Goal: Task Accomplishment & Management: Use online tool/utility

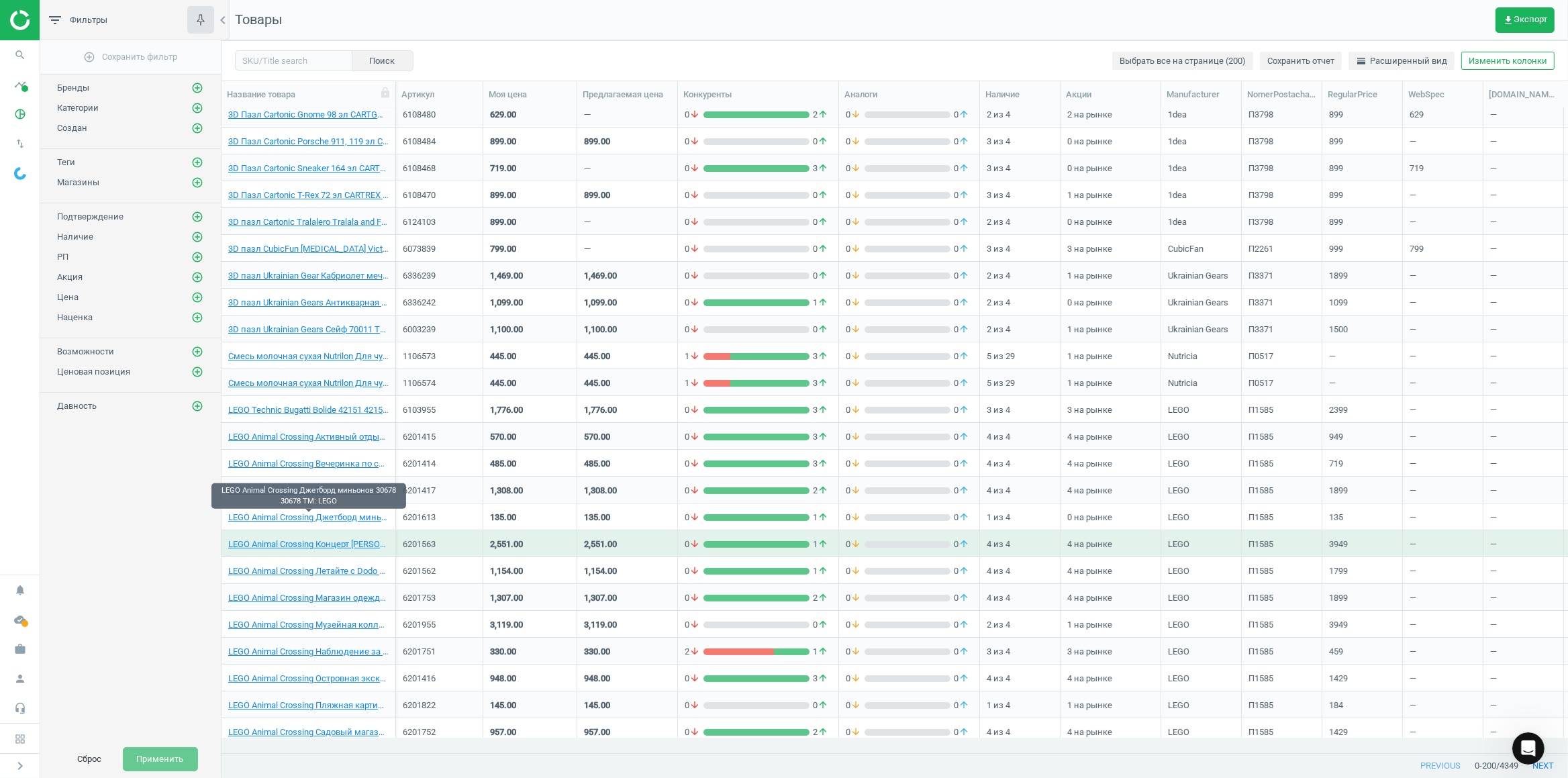
scroll to position [397, 0]
click at [197, 106] on icon "add_circle_outline" at bounding box center [197, 108] width 12 height 12
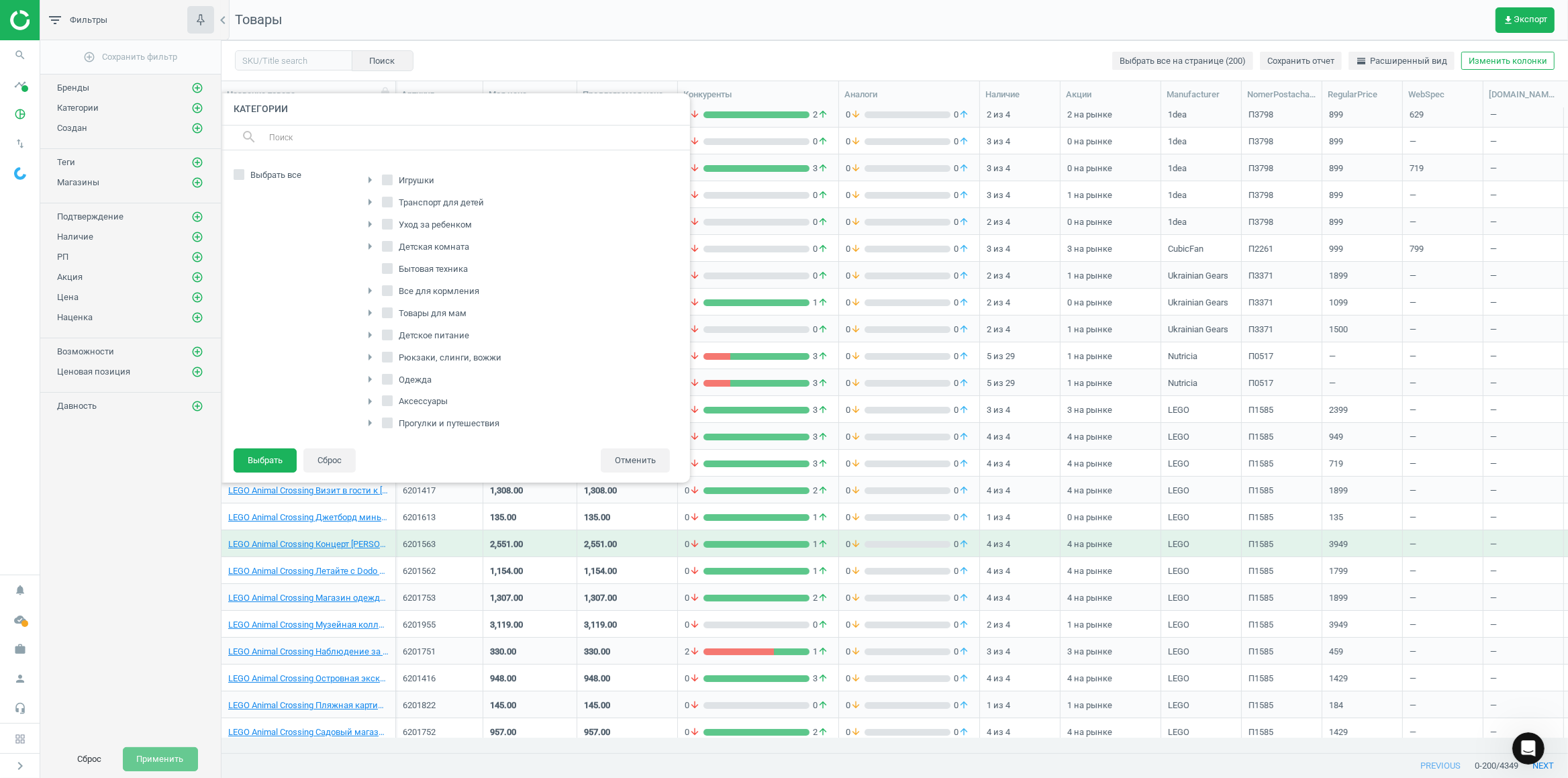
scroll to position [213, 0]
click at [389, 346] on input "Питание" at bounding box center [387, 350] width 9 height 9
checkbox input "true"
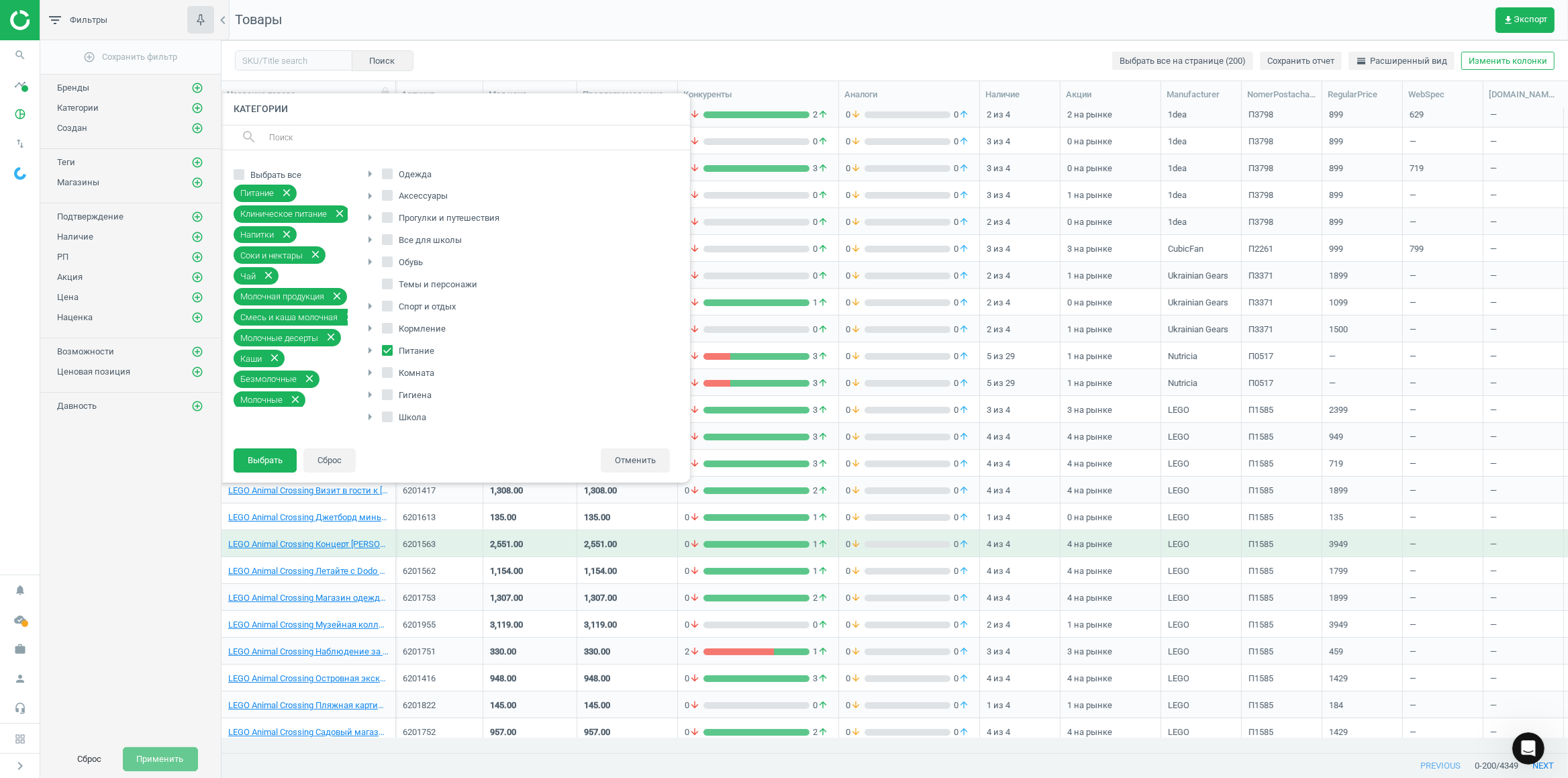
scroll to position [0, 0]
click at [387, 338] on input "Детское питание" at bounding box center [387, 335] width 9 height 9
checkbox input "true"
click at [372, 317] on icon "arrow_right" at bounding box center [370, 313] width 16 height 16
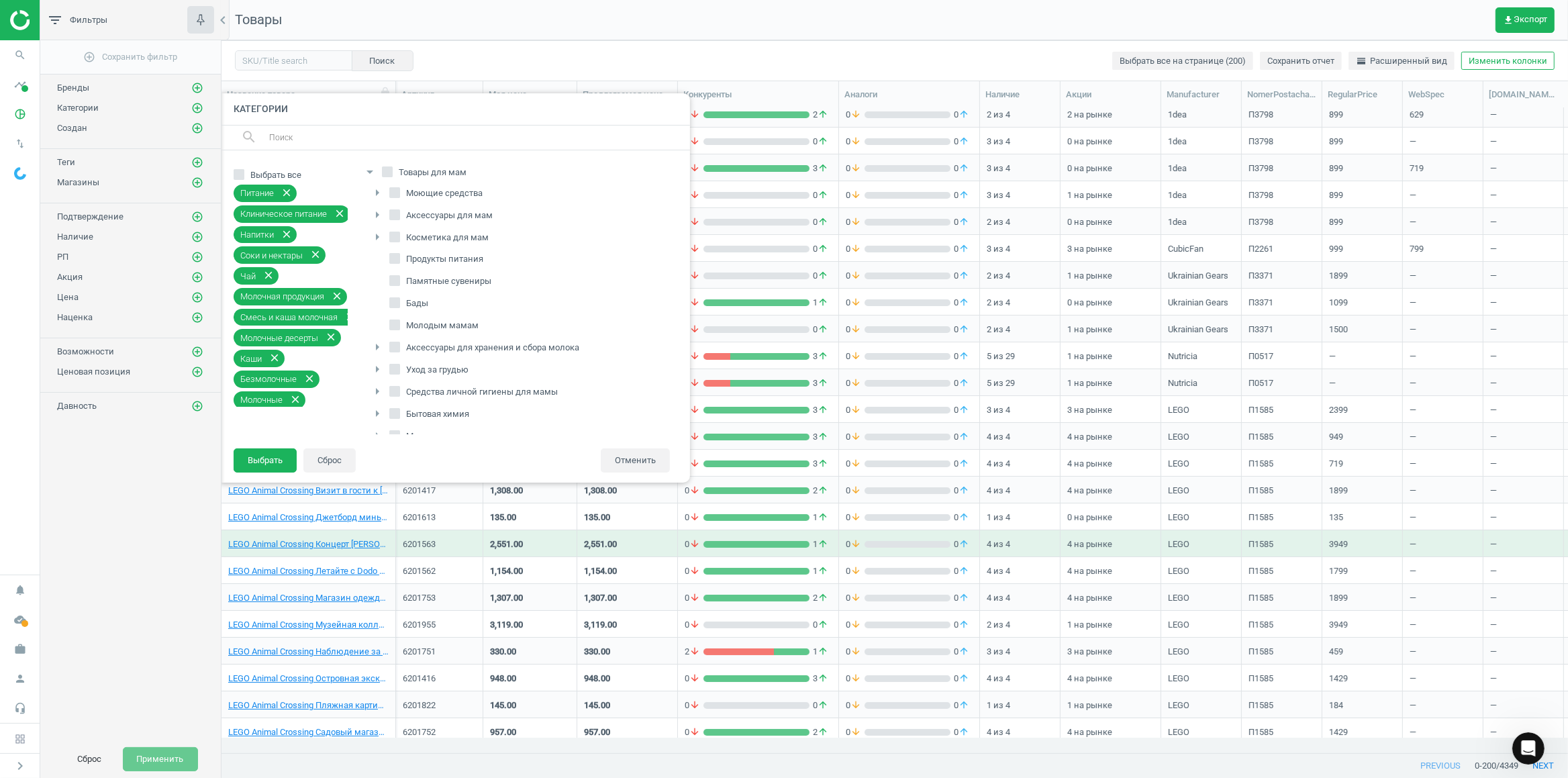
click at [415, 305] on span "Бады" at bounding box center [416, 303] width 27 height 12
click at [399, 305] on input "Бады" at bounding box center [394, 302] width 9 height 9
checkbox input "true"
click at [434, 260] on span "Продукты питания" at bounding box center [444, 259] width 82 height 12
click at [399, 260] on input "Продукты питания" at bounding box center [394, 259] width 9 height 9
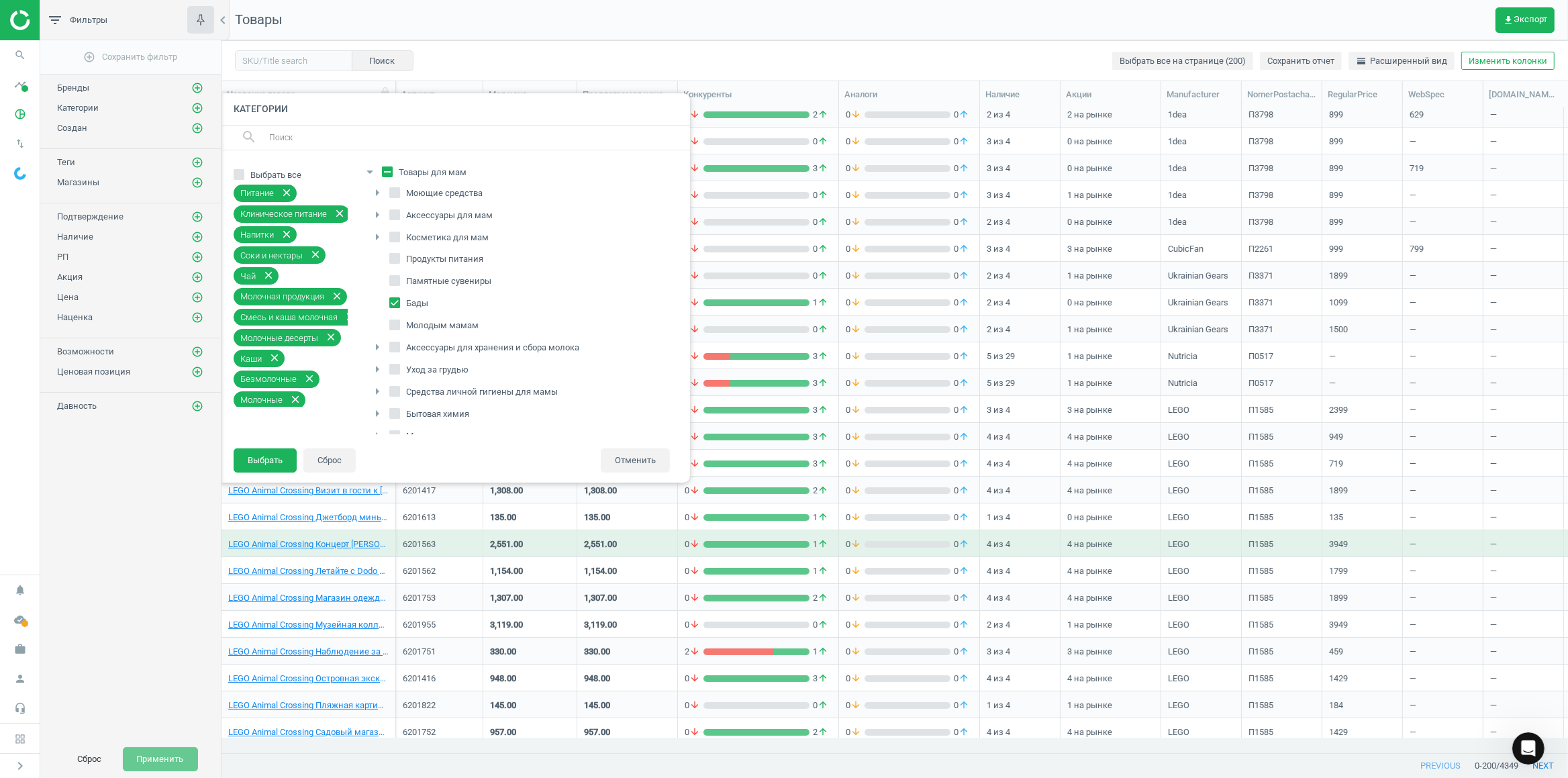
checkbox input "true"
click at [369, 329] on icon "arrow_right" at bounding box center [370, 328] width 16 height 16
click at [369, 391] on icon "arrow_right" at bounding box center [370, 396] width 16 height 16
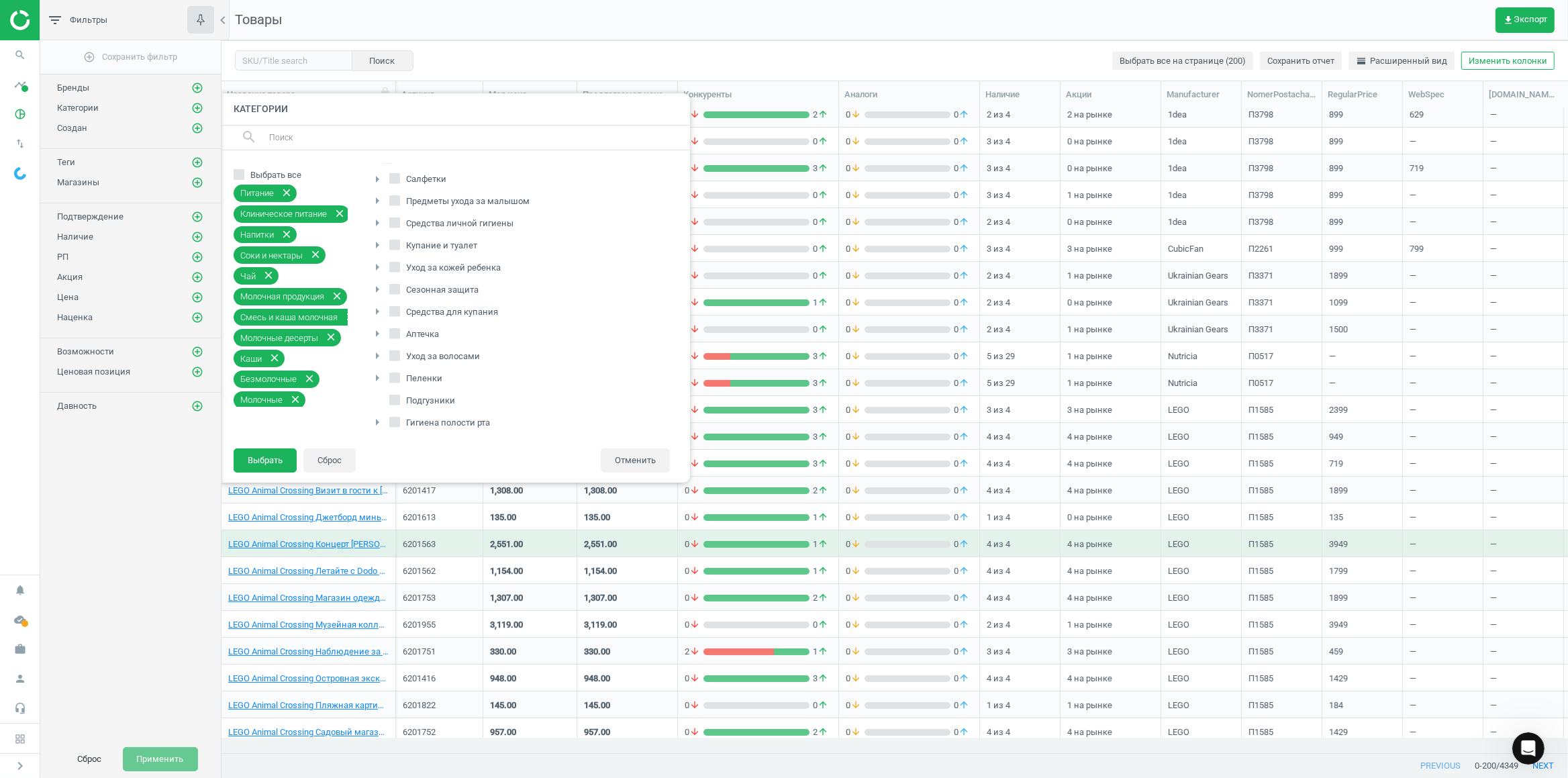
scroll to position [907, 0]
click at [375, 320] on icon "arrow_right" at bounding box center [378, 312] width 16 height 16
click at [249, 475] on footer "Выбрать Сброс Отменить" at bounding box center [455, 465] width 470 height 35
click at [258, 458] on button "Выбрать" at bounding box center [265, 460] width 63 height 24
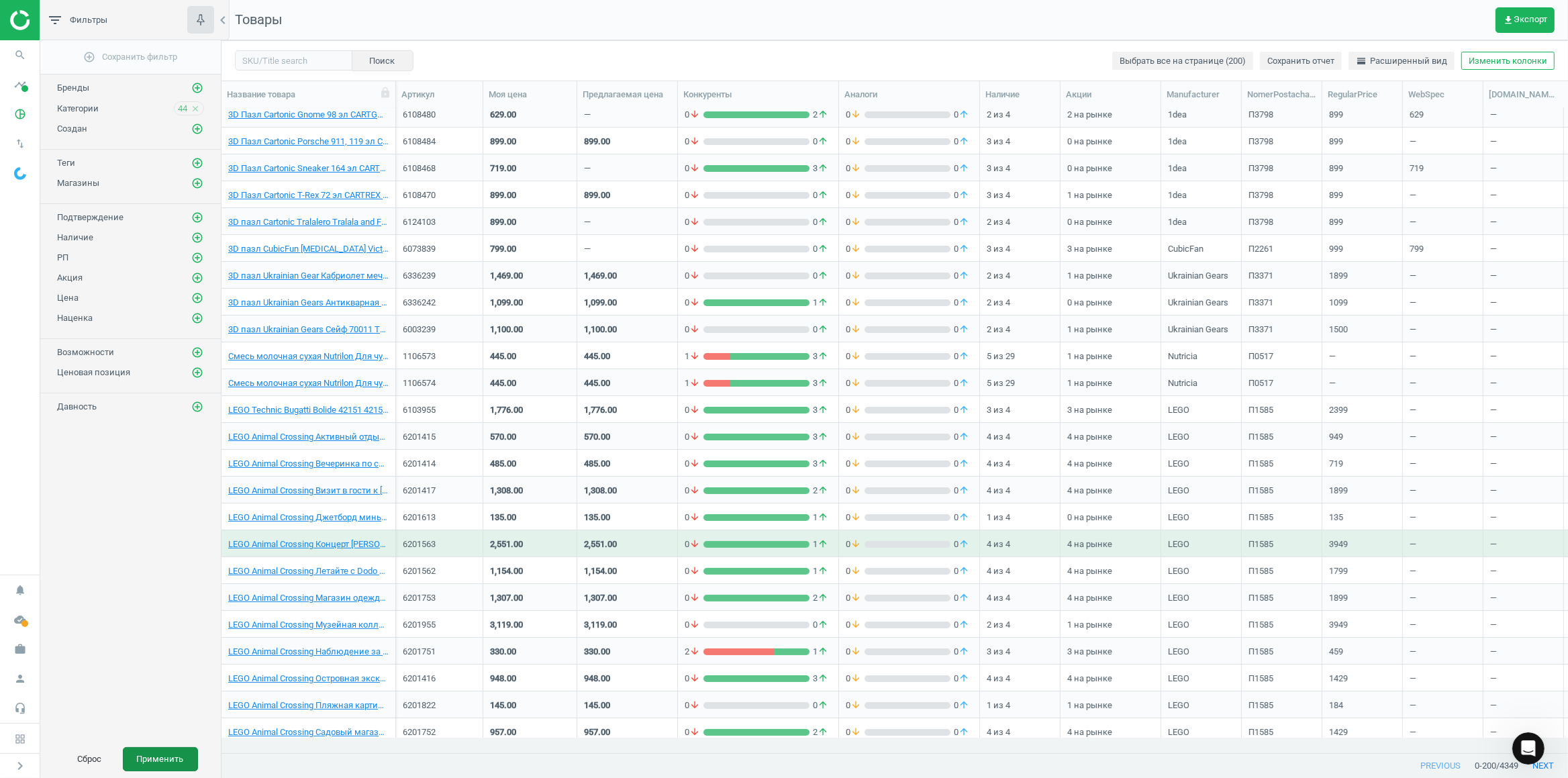
click at [157, 762] on button "Применить" at bounding box center [160, 758] width 75 height 24
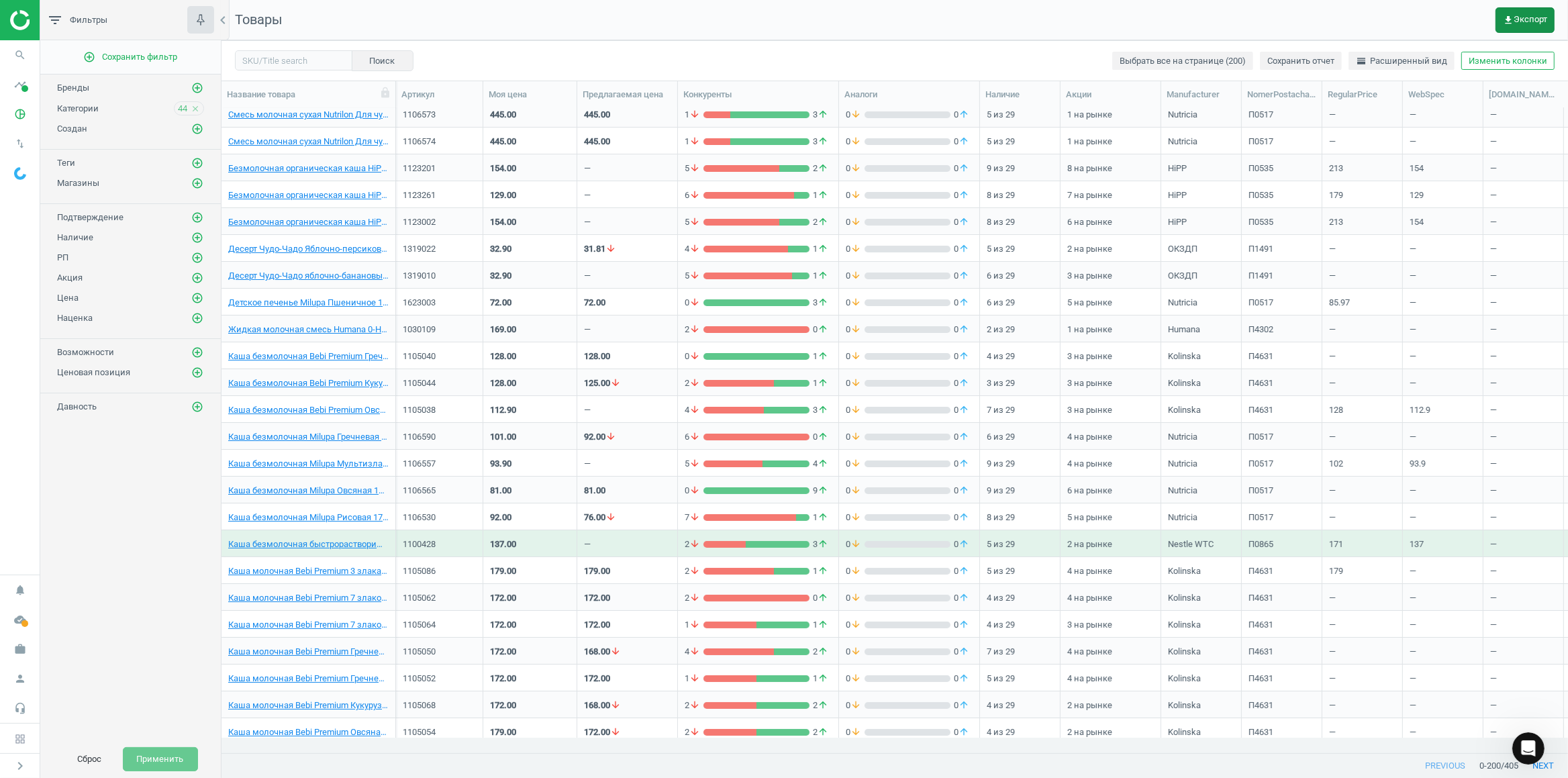
click at [1514, 13] on button "get_app Экспорт" at bounding box center [1525, 20] width 59 height 26
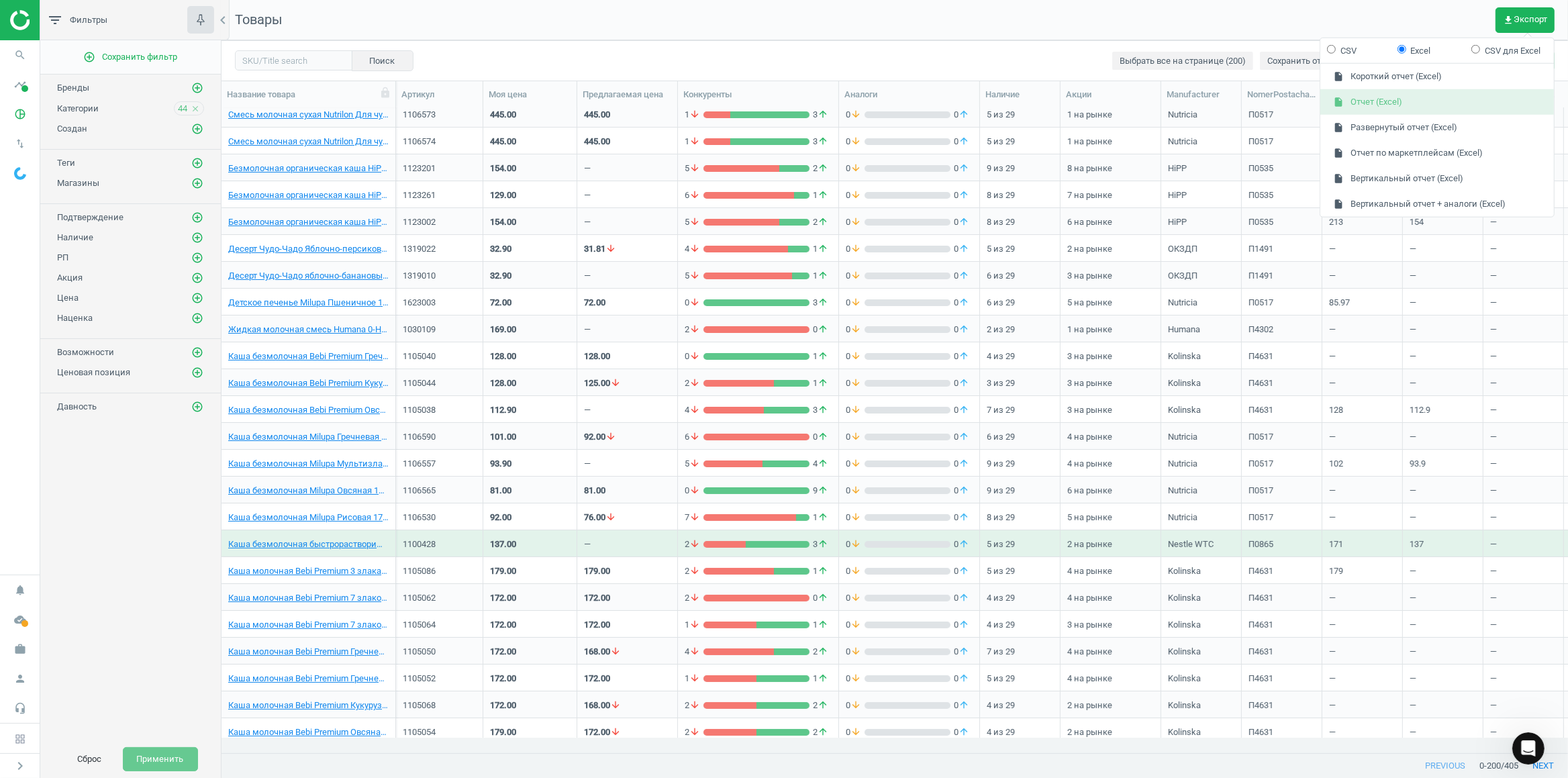
click at [1395, 103] on button "insert_drive_file Отчет (Excel)" at bounding box center [1436, 101] width 233 height 26
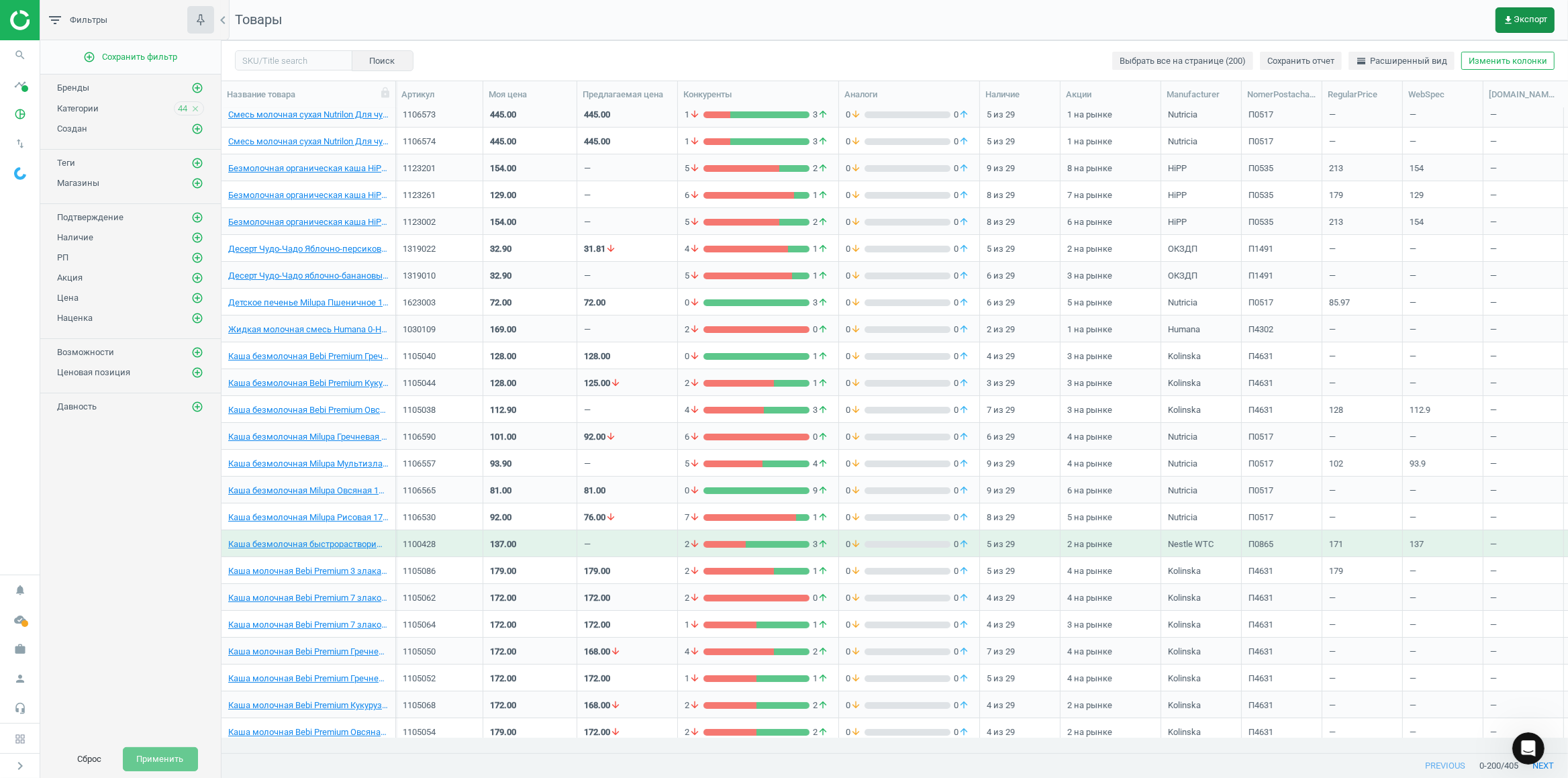
click at [1528, 11] on button "get_app Экспорт" at bounding box center [1525, 20] width 59 height 26
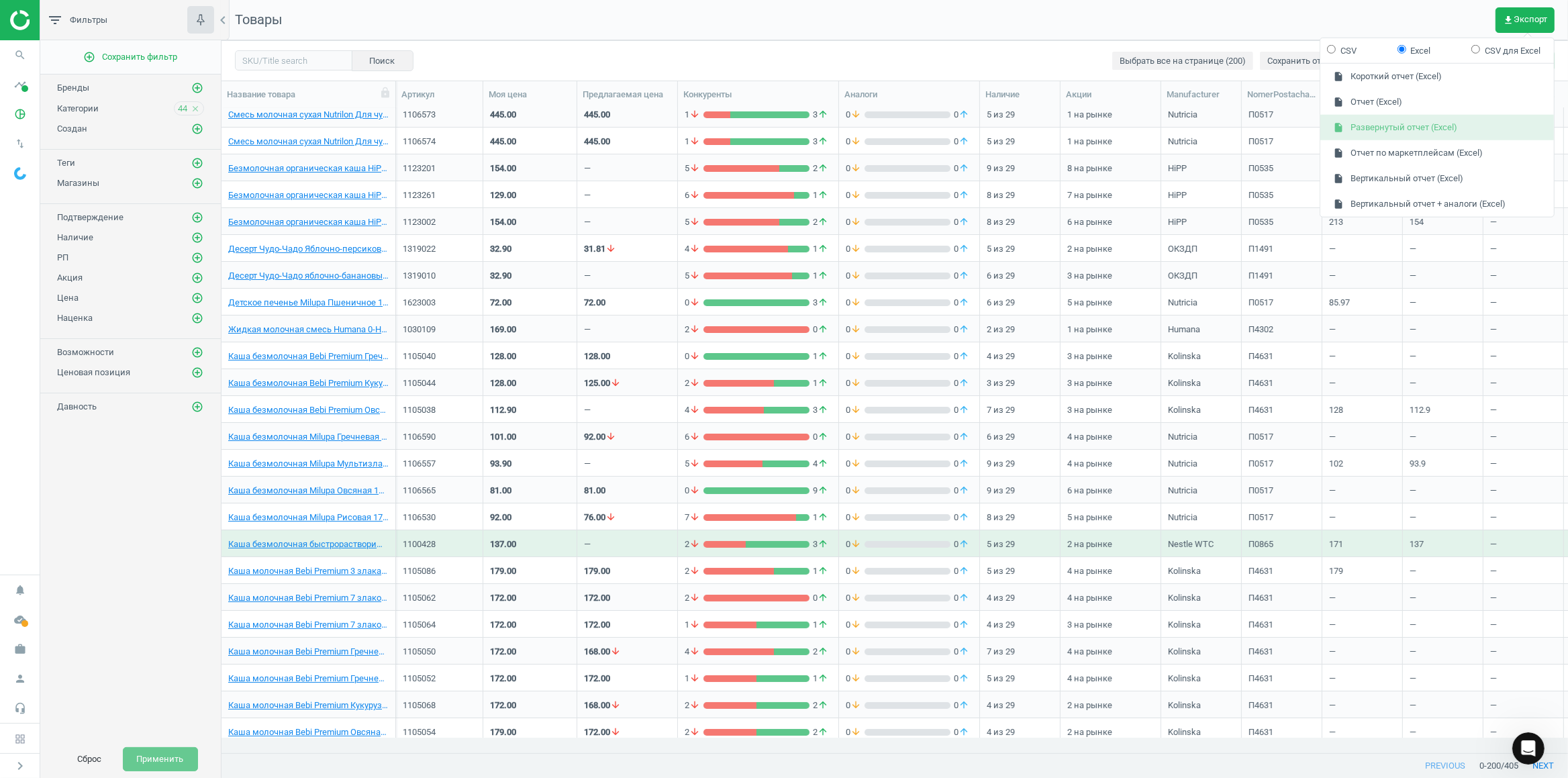
click at [1407, 134] on button "insert_drive_file Развернутый отчет (Excel)" at bounding box center [1436, 127] width 233 height 26
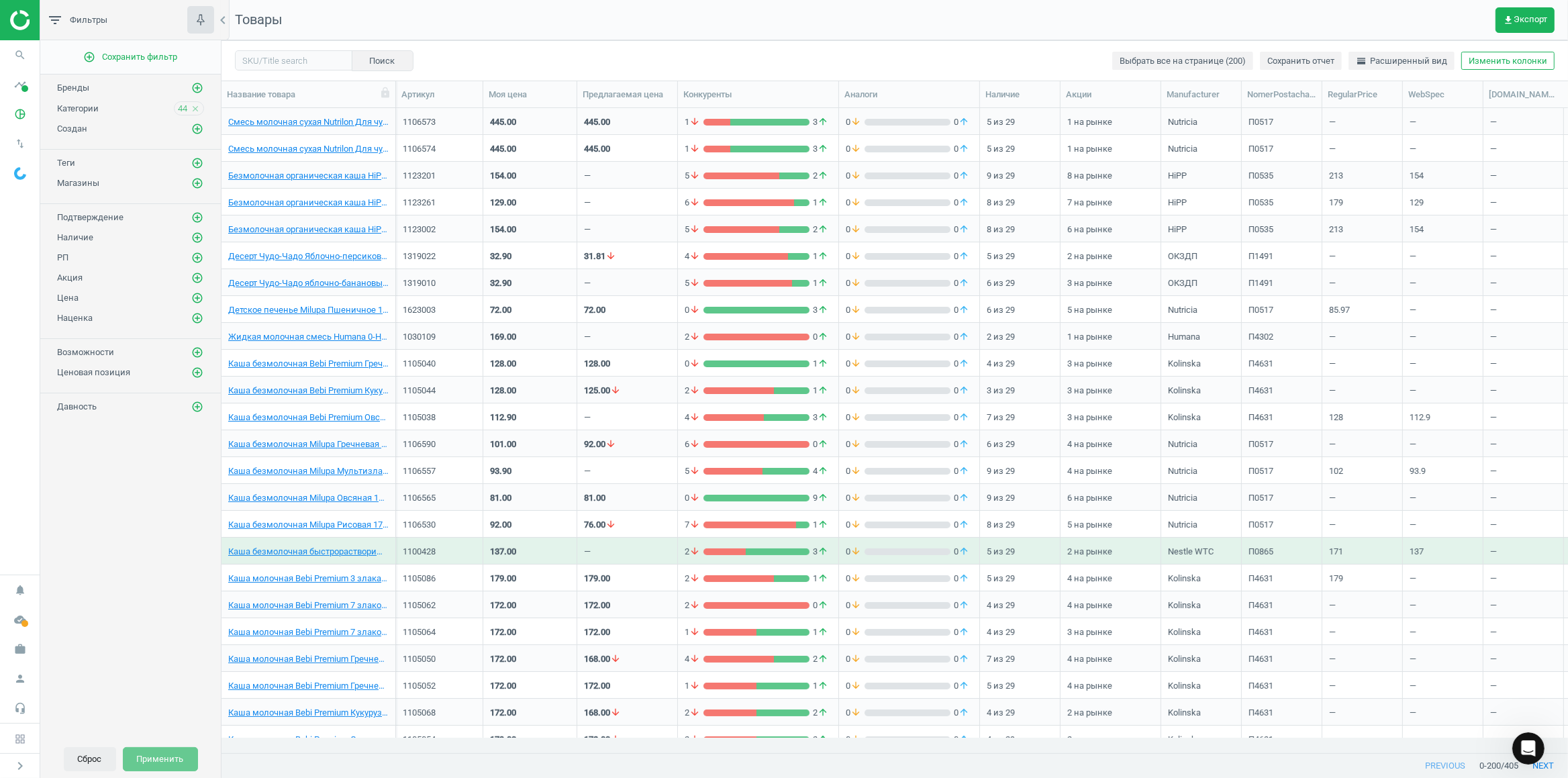
click at [89, 757] on button "Сброс" at bounding box center [90, 758] width 53 height 24
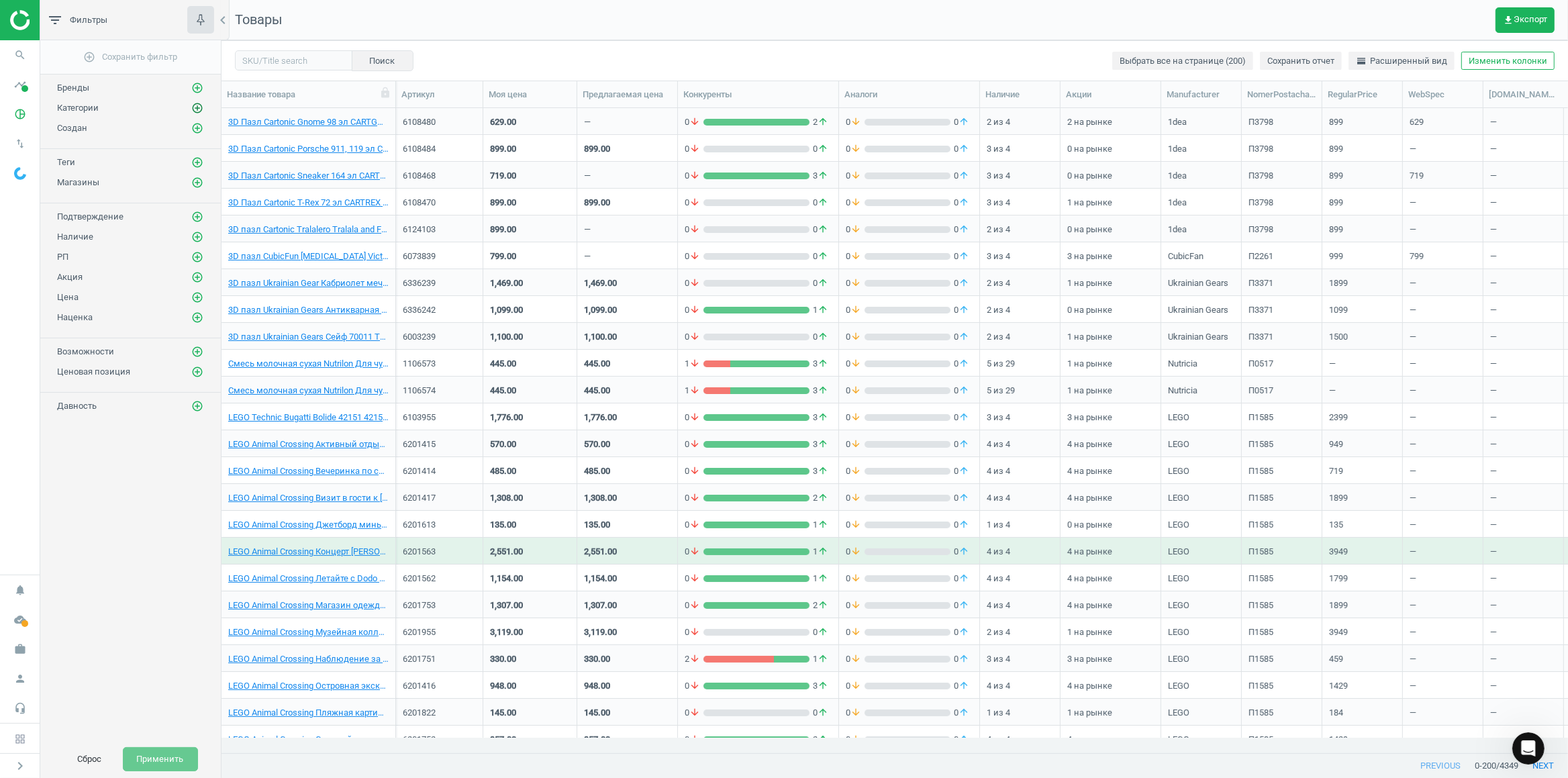
click at [195, 114] on icon "add_circle_outline" at bounding box center [197, 108] width 12 height 12
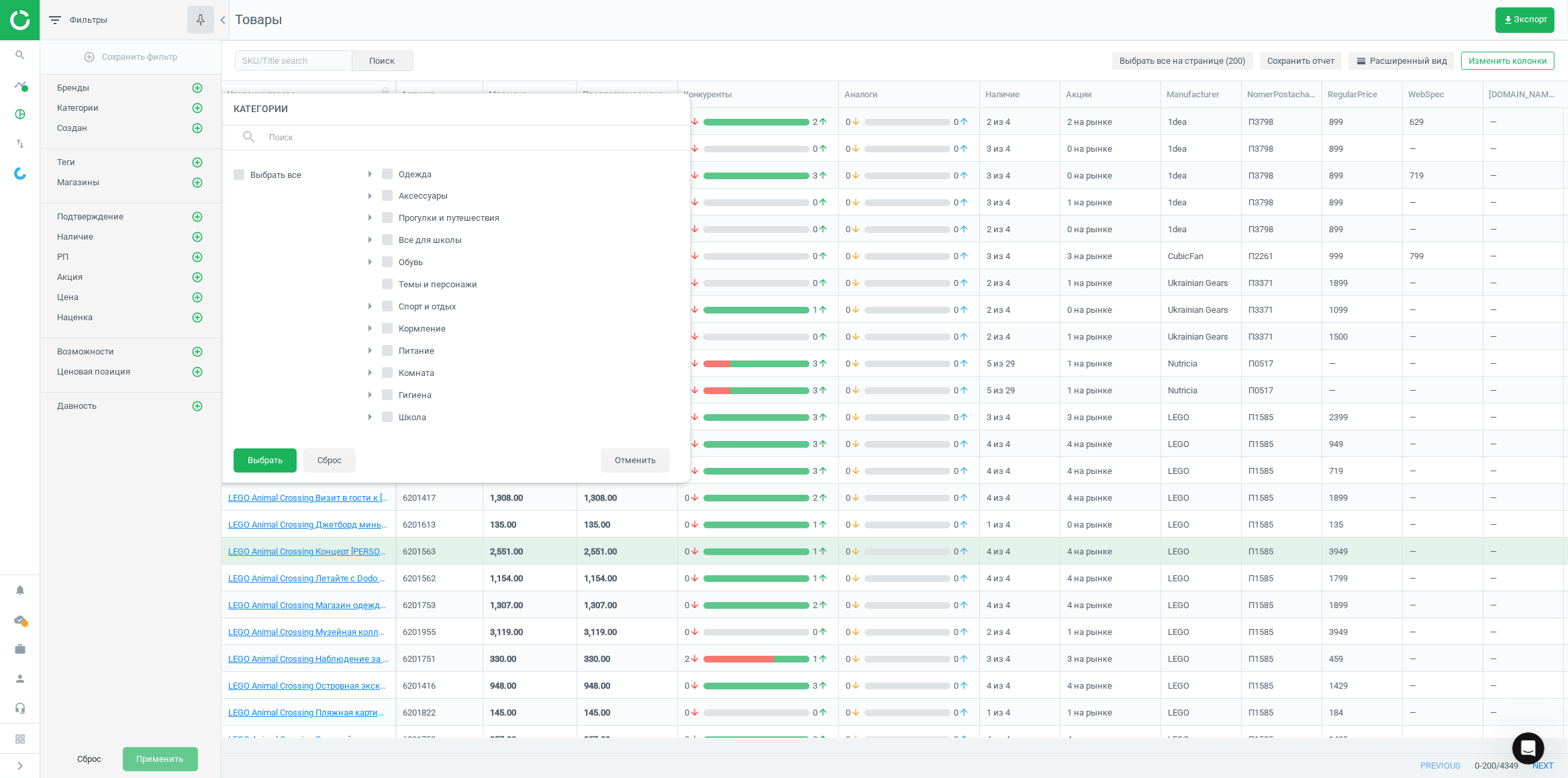
scroll to position [213, 0]
click at [388, 392] on input "Гигиена" at bounding box center [387, 394] width 9 height 9
checkbox input "true"
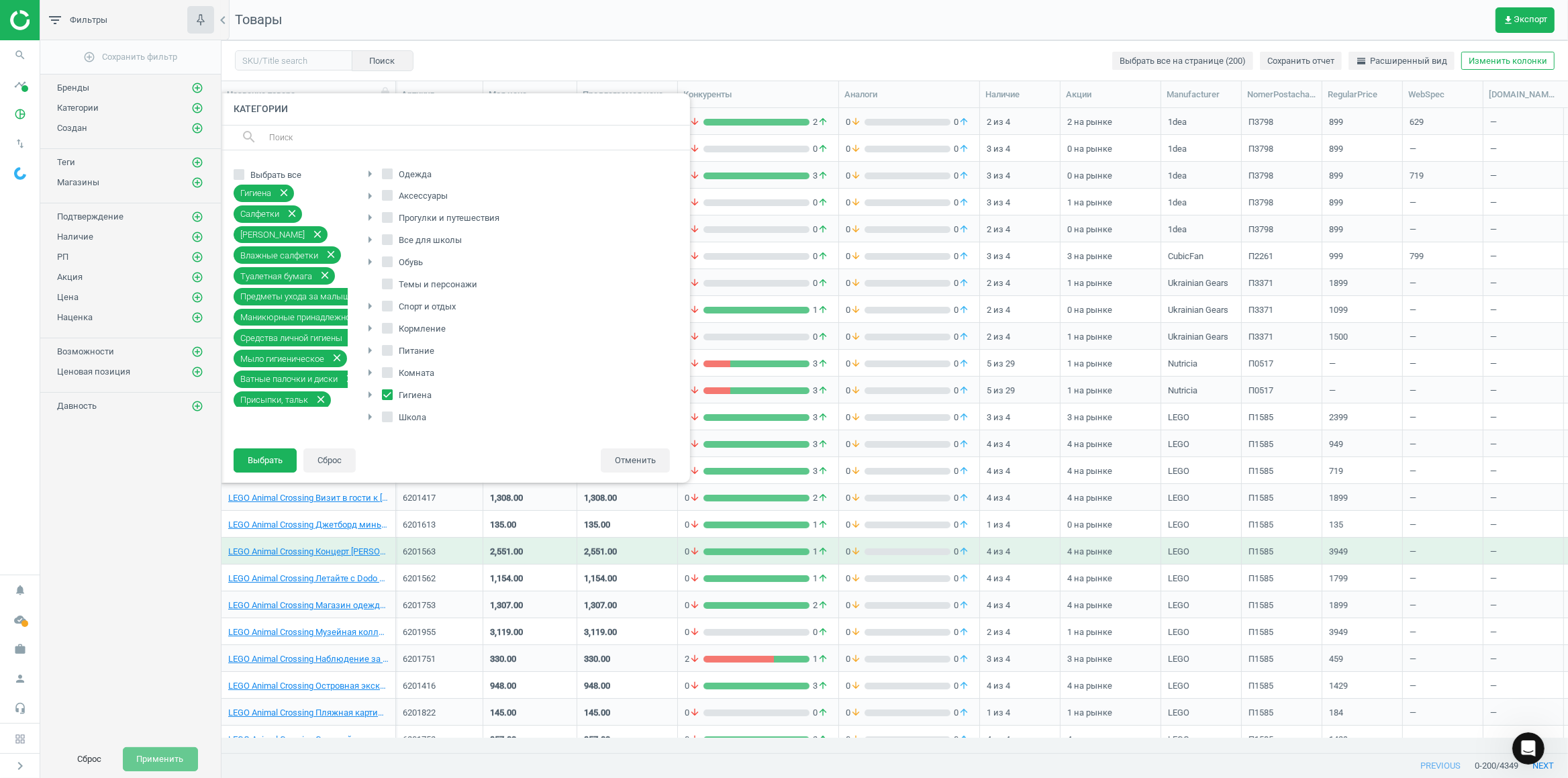
click at [369, 375] on icon "arrow_right" at bounding box center [370, 373] width 16 height 16
click at [369, 332] on icon "arrow_right" at bounding box center [370, 327] width 16 height 16
click at [369, 332] on icon "arrow_drop_down" at bounding box center [370, 327] width 16 height 16
click at [390, 330] on input "Кормление" at bounding box center [387, 327] width 9 height 9
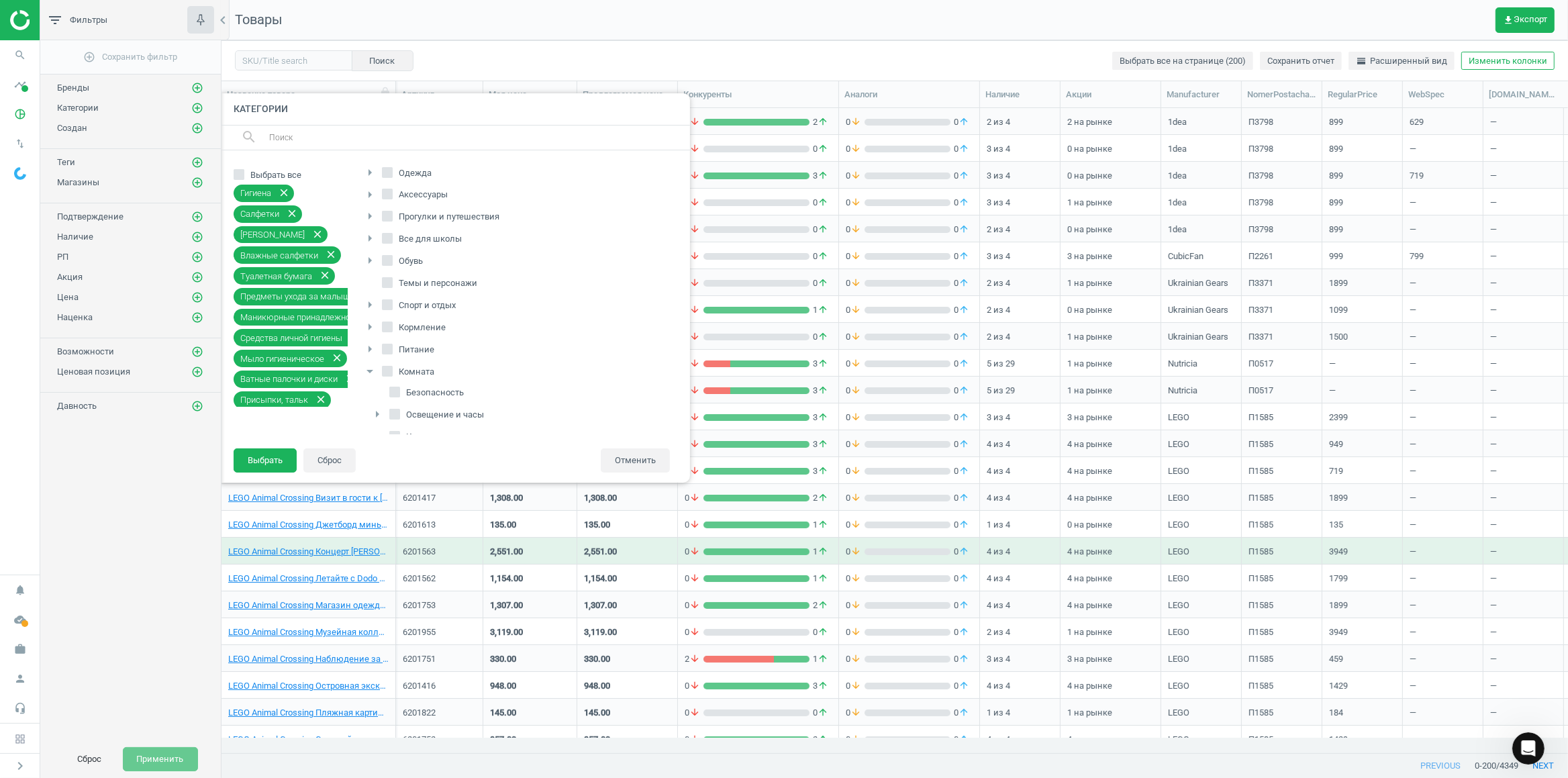
checkbox input "true"
click at [392, 367] on input "Бытовая техника" at bounding box center [394, 371] width 9 height 9
checkbox input "true"
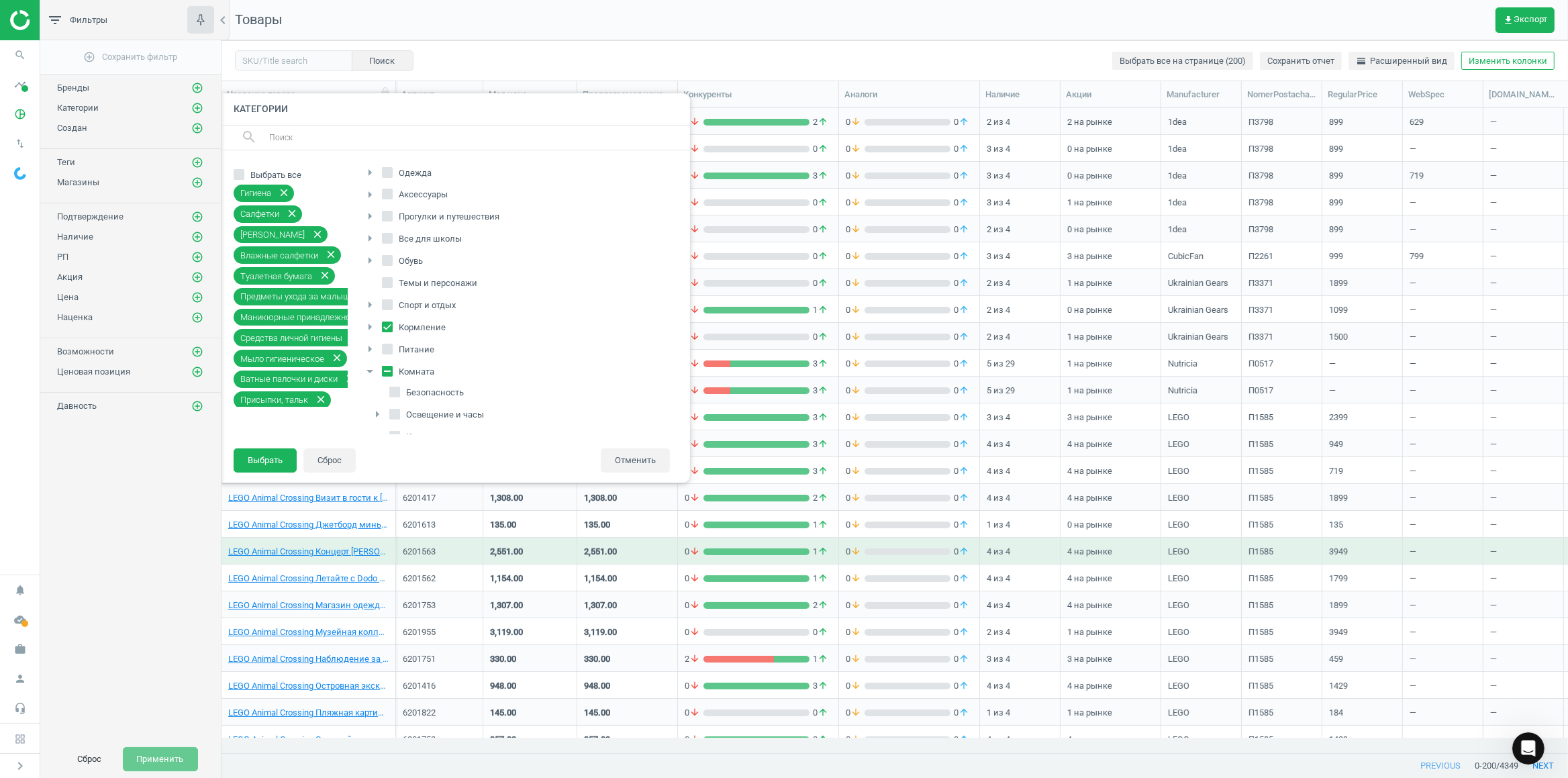
click at [369, 311] on icon "arrow_right" at bounding box center [370, 305] width 16 height 16
click at [373, 309] on icon "arrow_drop_down" at bounding box center [370, 305] width 16 height 16
click at [279, 438] on div "Выбрать все Гигиена close Салфетки close Сухие салфетки close Влажные салфетки …" at bounding box center [455, 298] width 470 height 298
click at [265, 453] on button "Выбрать" at bounding box center [265, 460] width 63 height 24
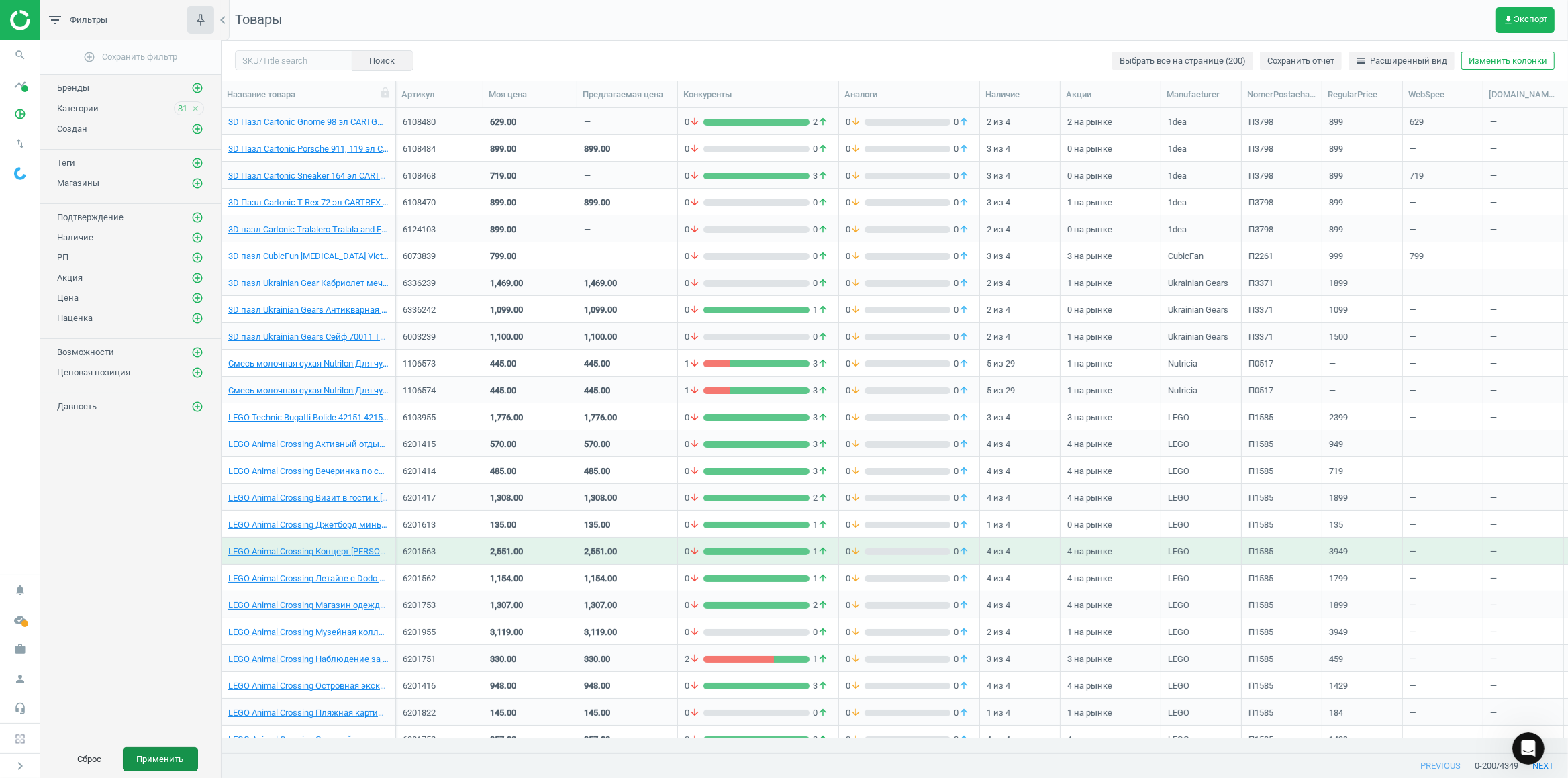
click at [168, 771] on button "Применить" at bounding box center [160, 758] width 75 height 24
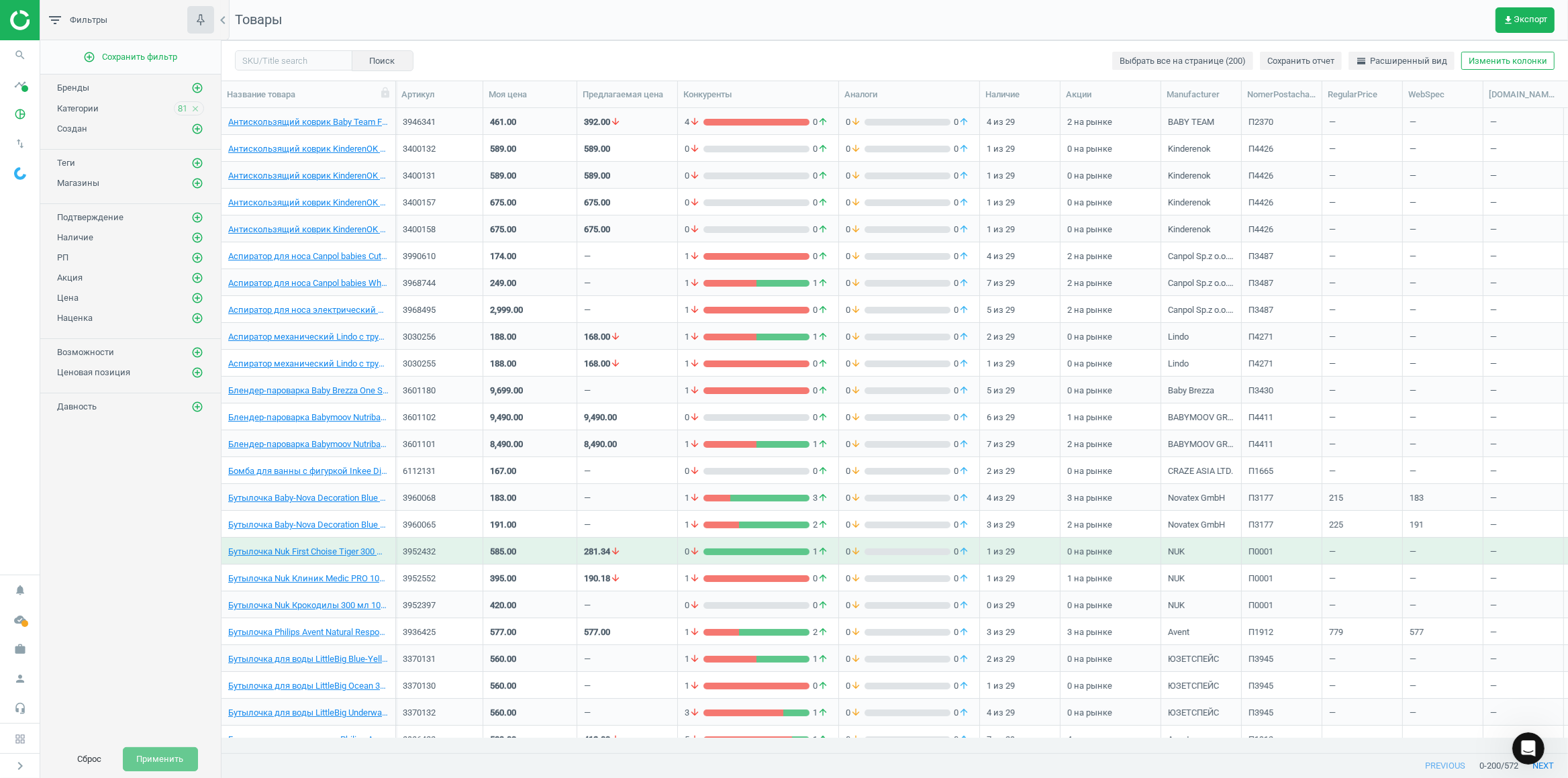
click at [104, 113] on div "Категории 81 close" at bounding box center [130, 108] width 147 height 14
click at [86, 111] on span "Категории" at bounding box center [77, 108] width 41 height 10
click at [180, 113] on span "81" at bounding box center [182, 109] width 9 height 12
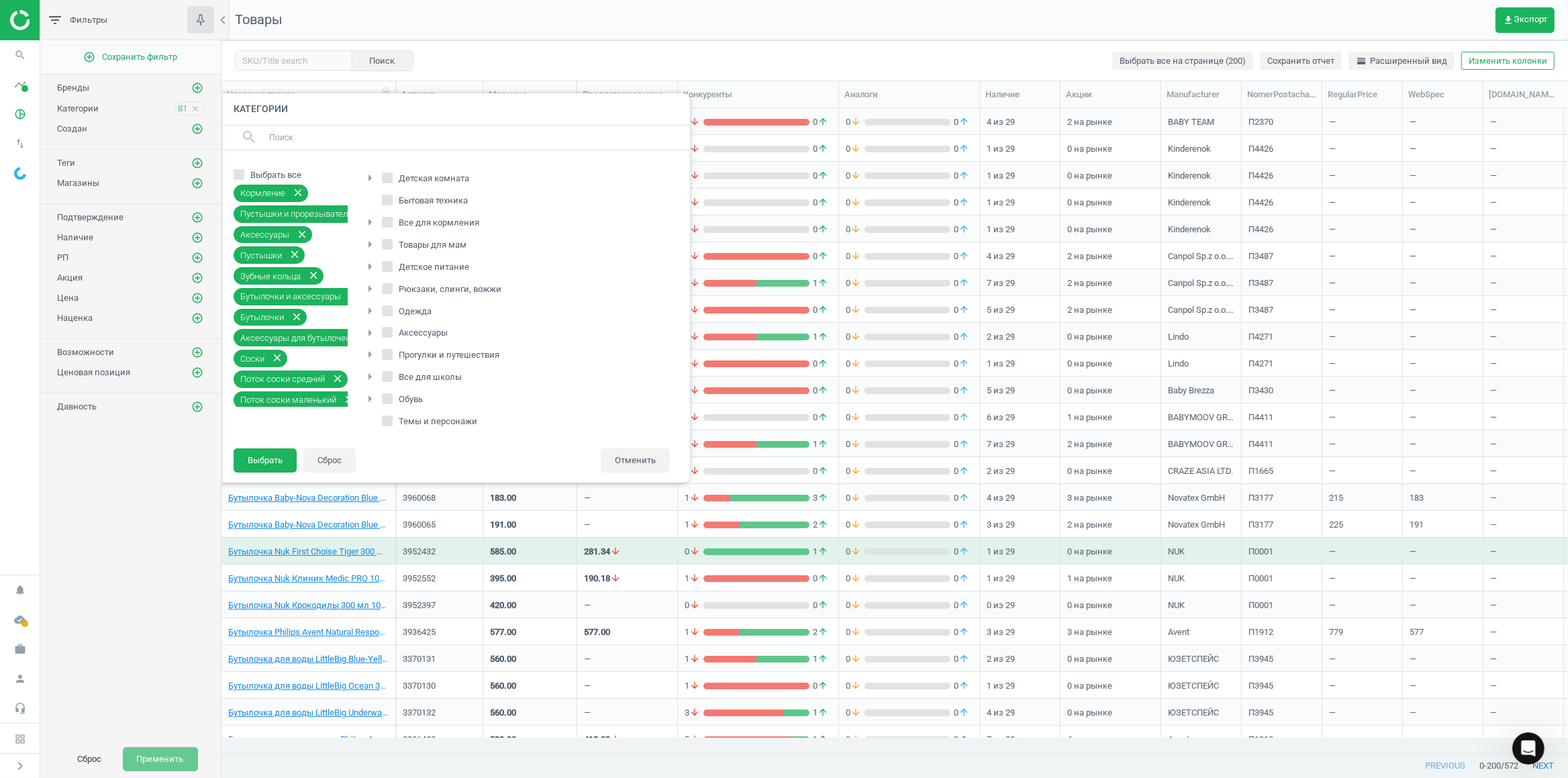
scroll to position [70, 0]
click at [393, 241] on label "Товары для мам" at bounding box center [425, 242] width 87 height 19
click at [392, 241] on input "Товары для мам" at bounding box center [387, 241] width 9 height 9
checkbox input "true"
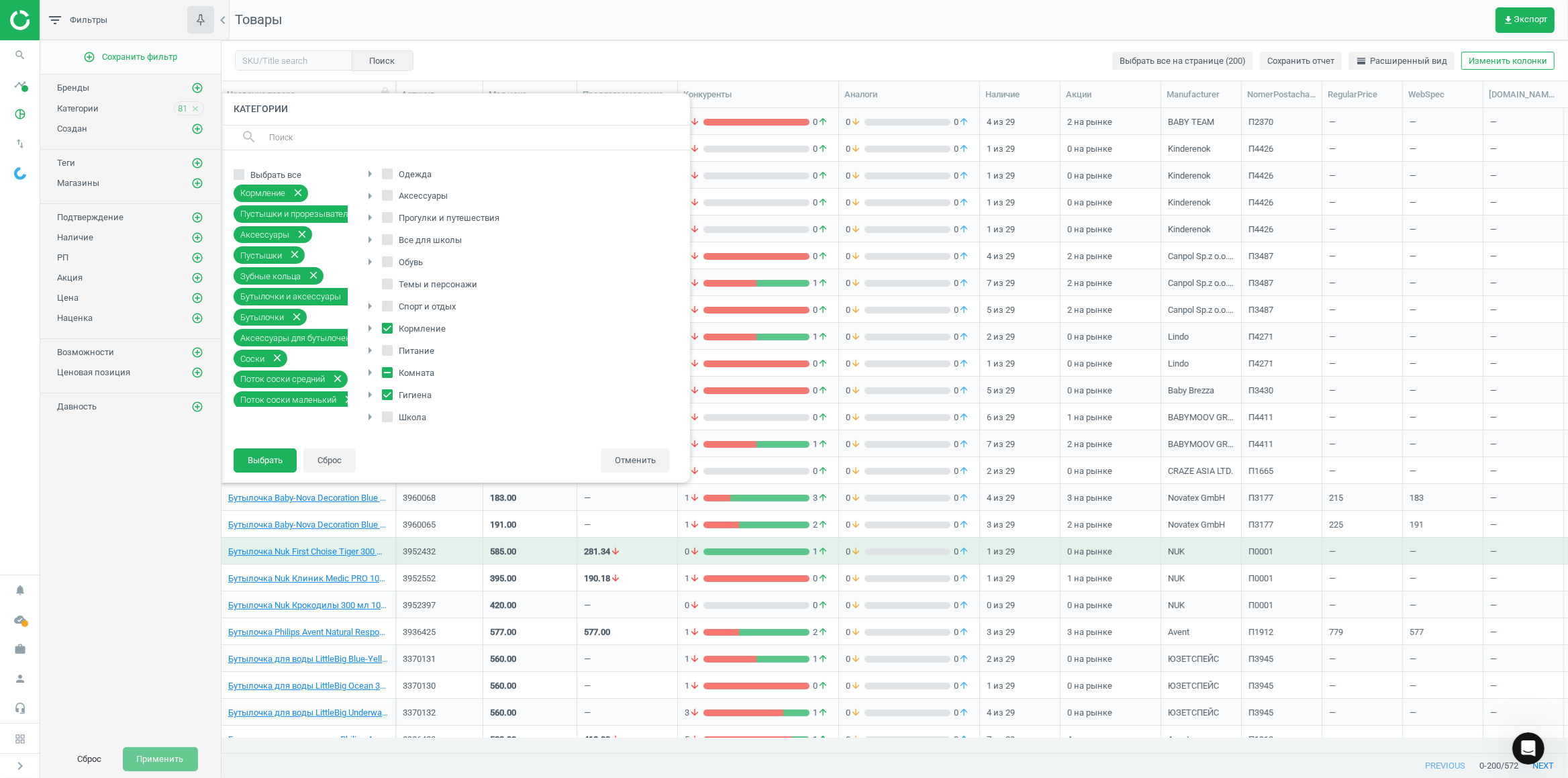
click at [367, 414] on icon "arrow_right" at bounding box center [370, 417] width 16 height 16
click at [392, 222] on icon at bounding box center [387, 223] width 11 height 11
click at [392, 222] on input "Уход за ребенком" at bounding box center [387, 223] width 9 height 9
checkbox input "true"
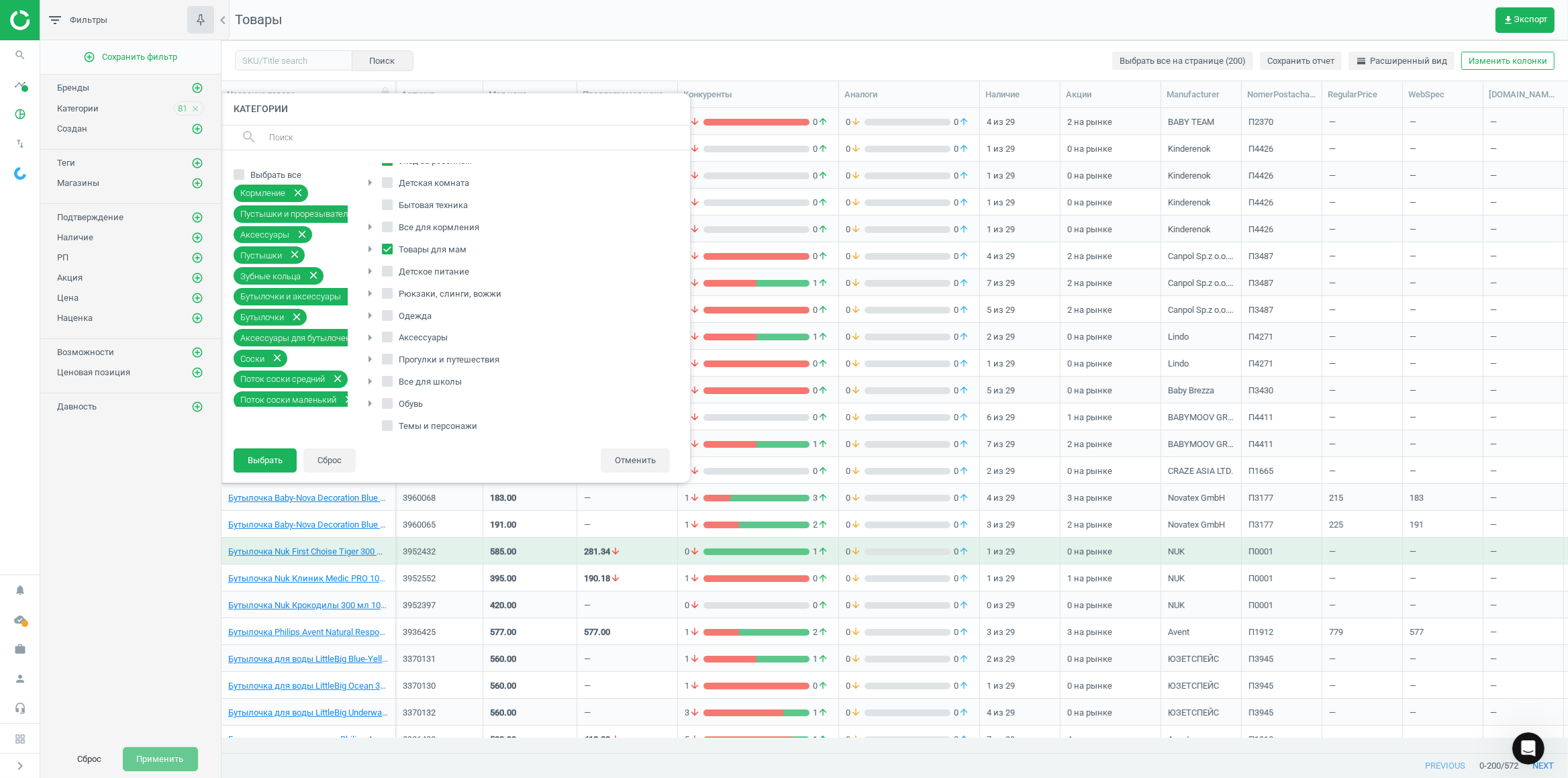
scroll to position [70, 0]
click at [275, 462] on button "Выбрать" at bounding box center [265, 460] width 63 height 24
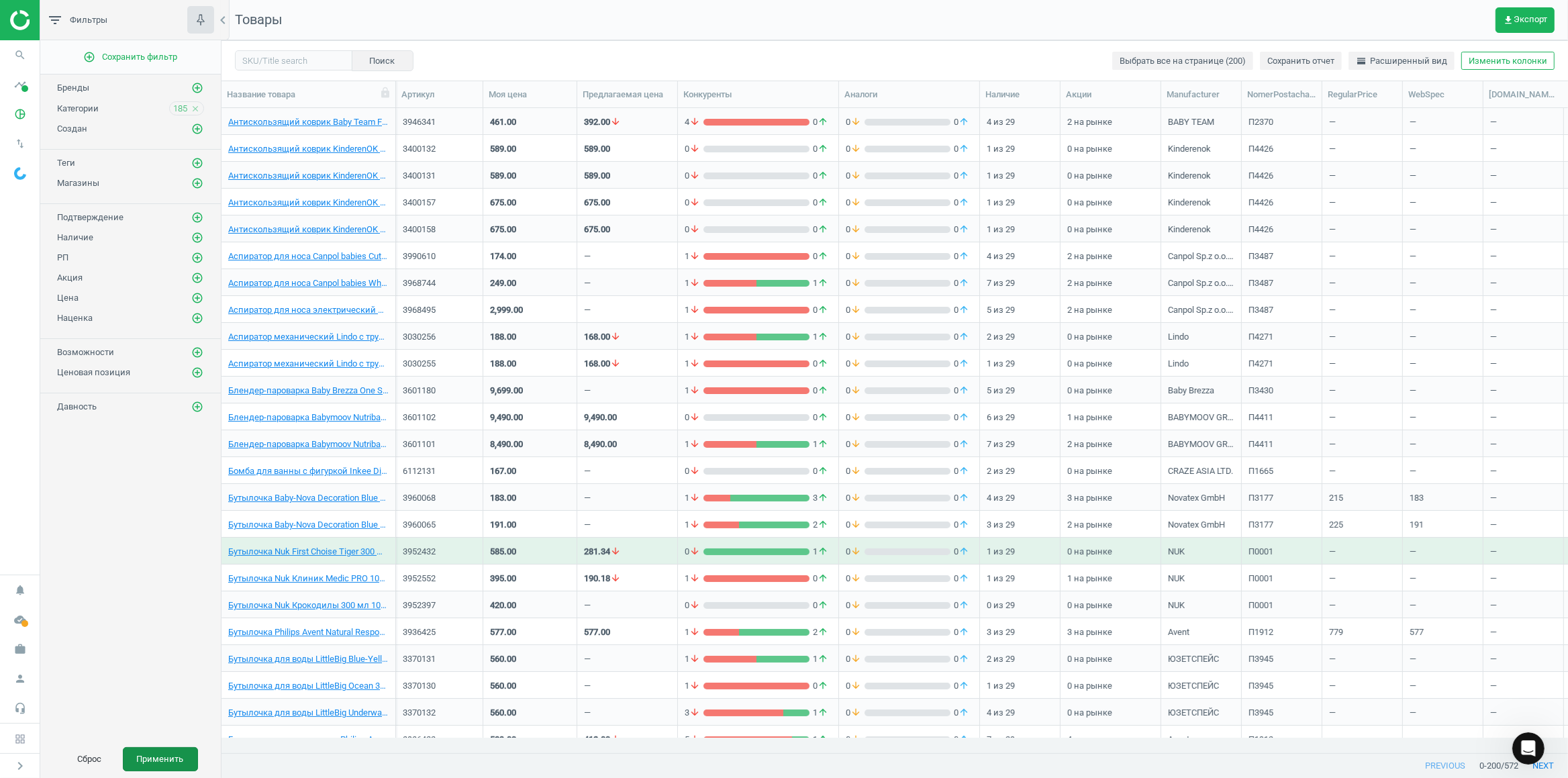
click at [167, 756] on button "Применить" at bounding box center [160, 758] width 75 height 24
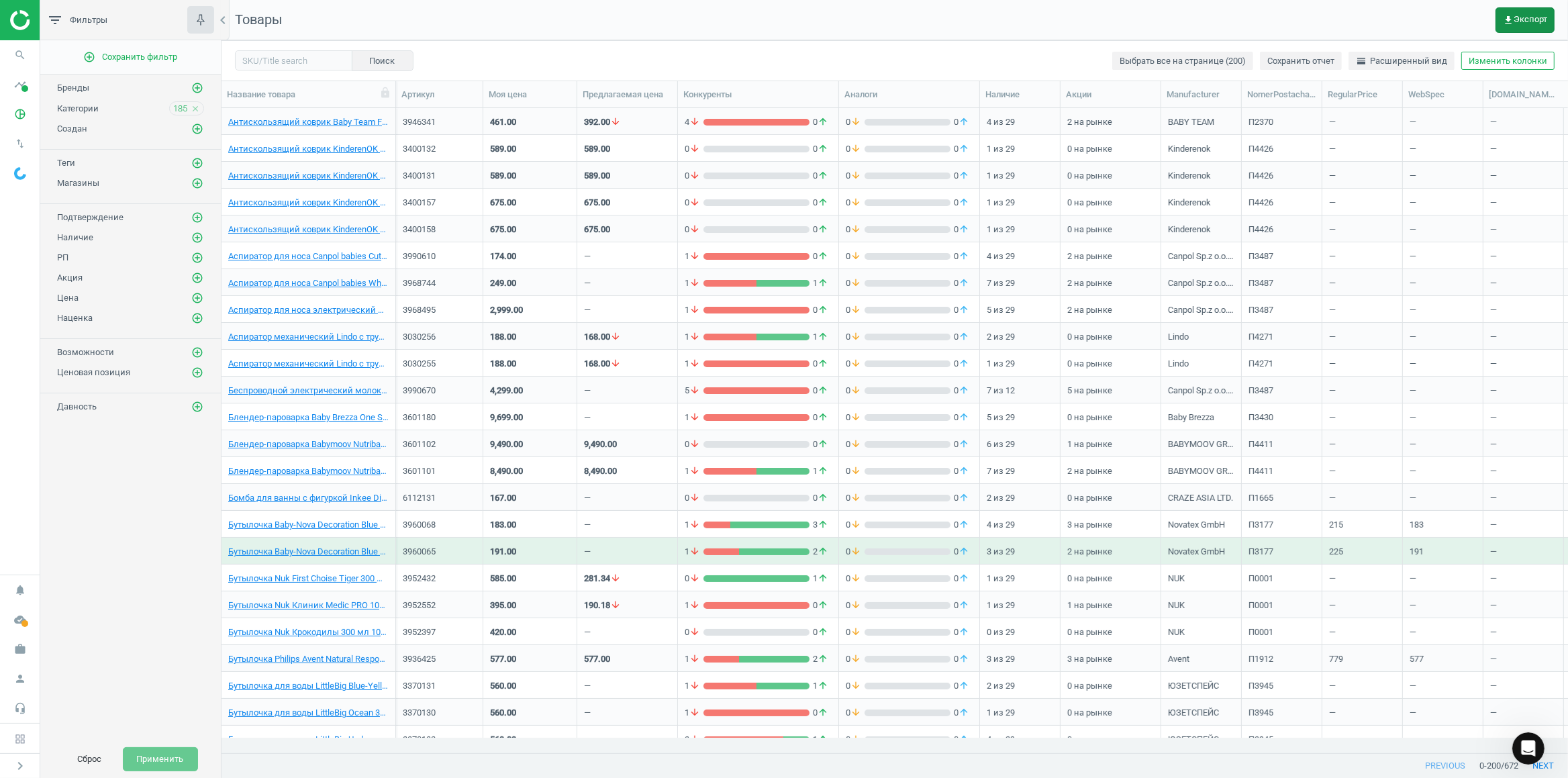
click at [1516, 23] on span "get_app Экспорт" at bounding box center [1525, 20] width 45 height 11
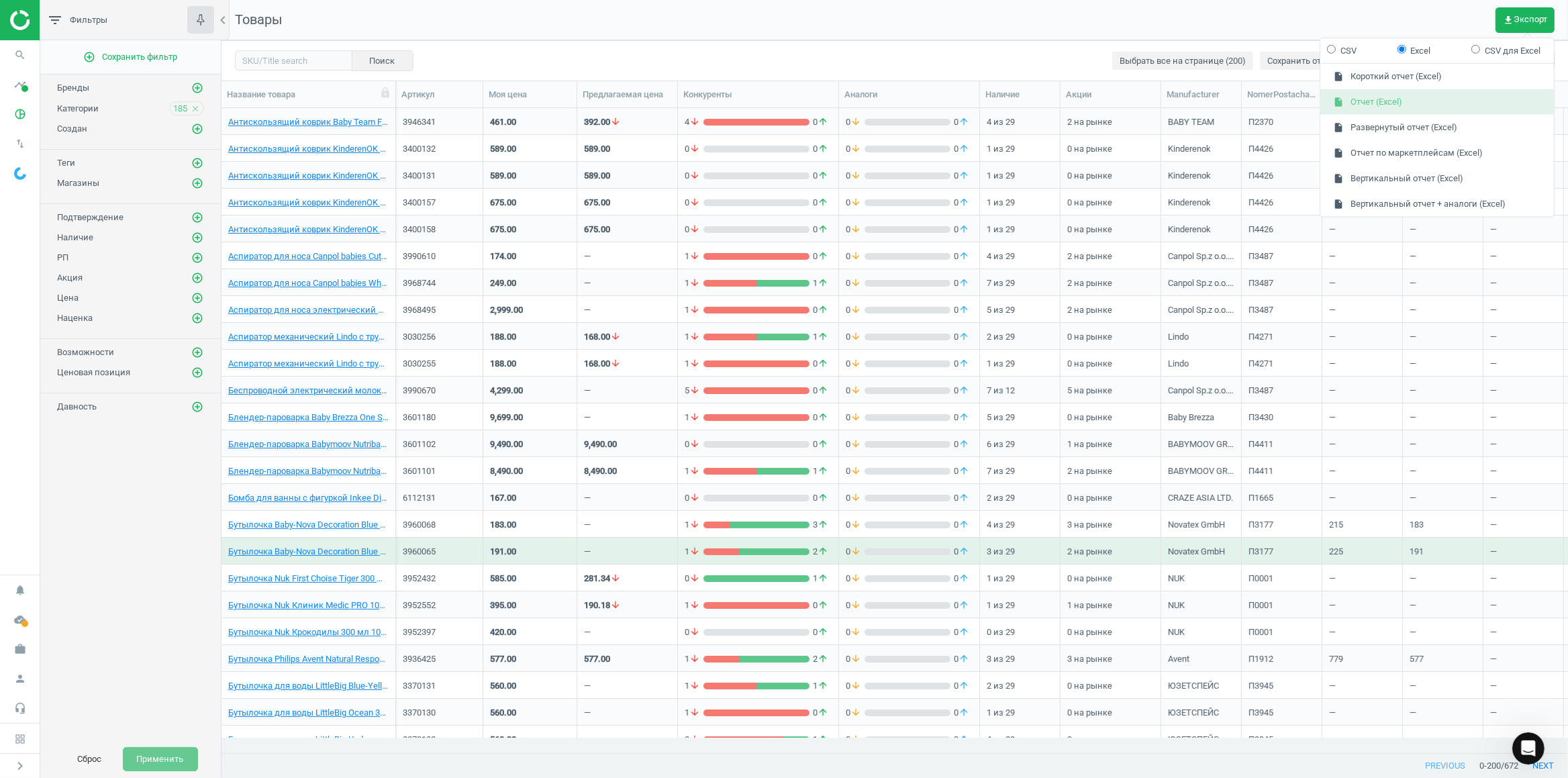
click at [1379, 100] on button "insert_drive_file Отчет (Excel)" at bounding box center [1436, 101] width 233 height 26
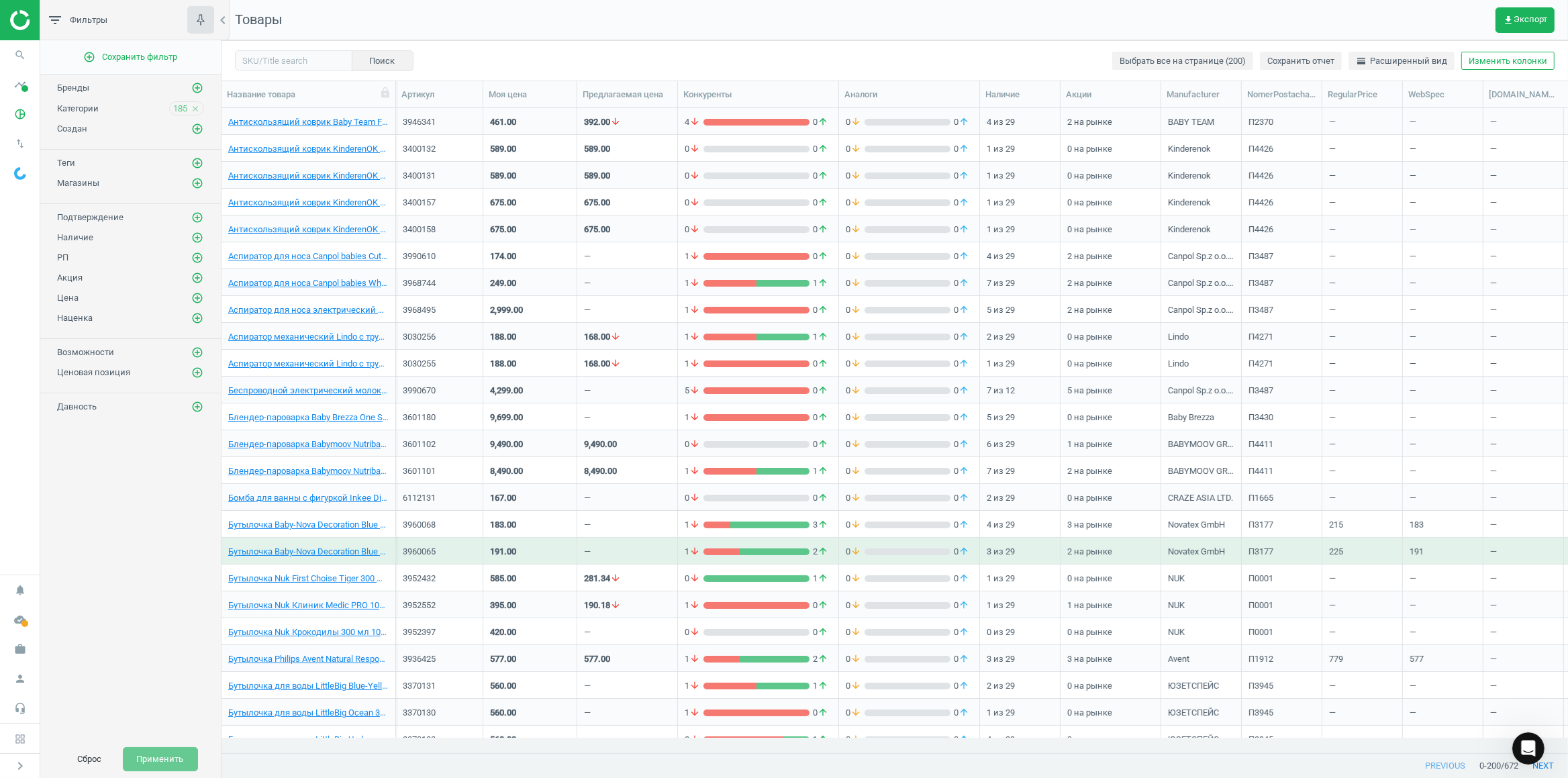
click at [1537, 3] on nav "Товары get_app Экспорт" at bounding box center [894, 20] width 1346 height 40
click at [1530, 23] on span "get_app Экспорт" at bounding box center [1525, 20] width 45 height 11
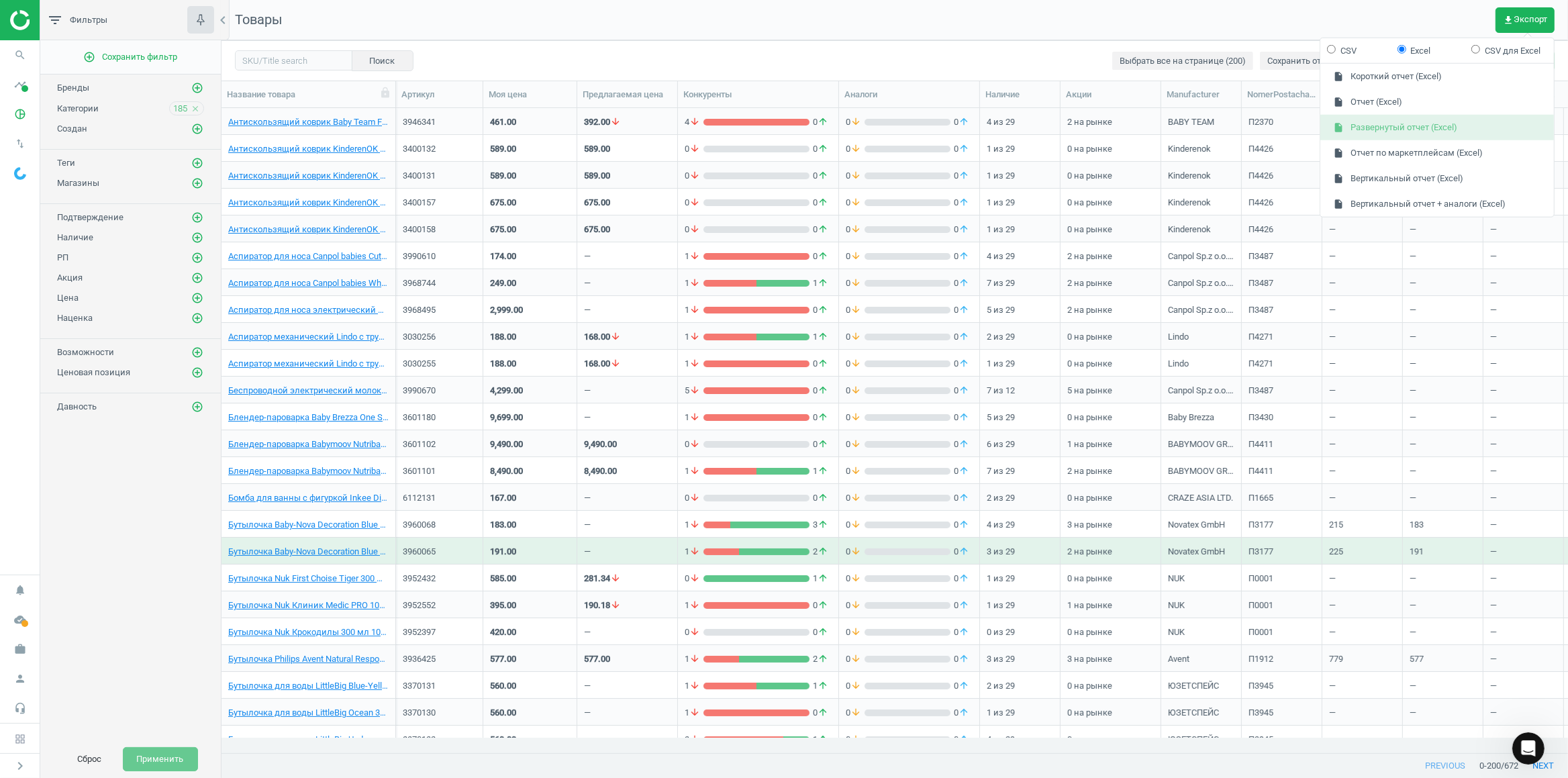
click at [1416, 124] on button "insert_drive_file Развернутый отчет (Excel)" at bounding box center [1436, 127] width 233 height 26
